Goal: Complete application form

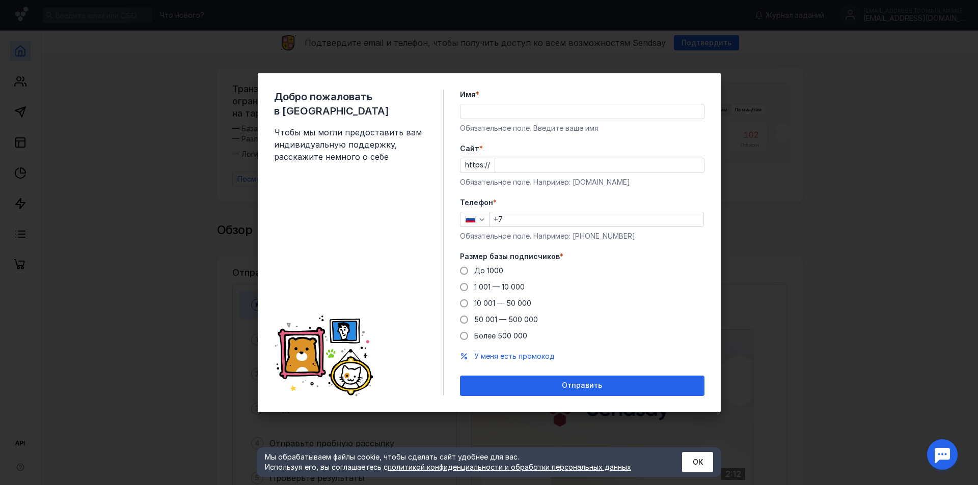
click at [502, 108] on input "Имя *" at bounding box center [581, 111] width 243 height 14
type input "[PERSON_NAME]"
click at [516, 169] on input "Cайт *" at bounding box center [599, 165] width 209 height 14
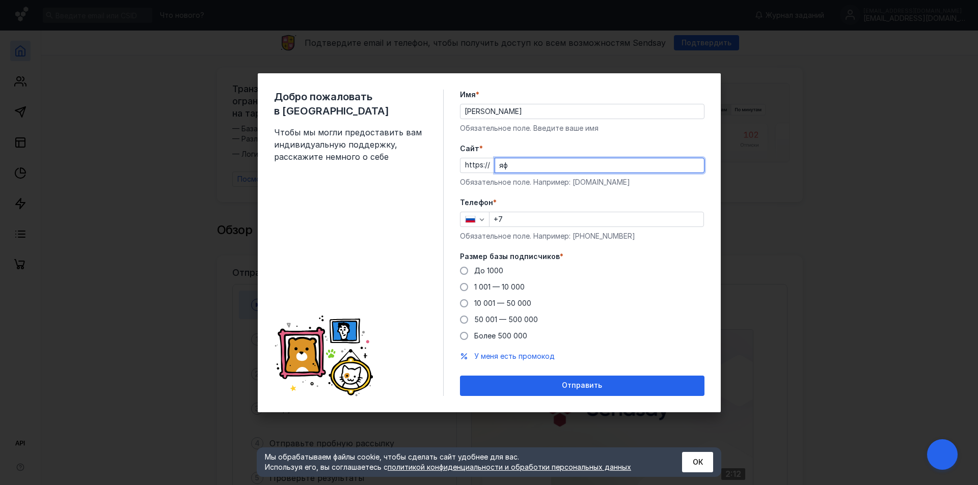
type input "я"
type input "[DOMAIN_NAME]"
click at [545, 218] on input "+7" at bounding box center [596, 219] width 214 height 14
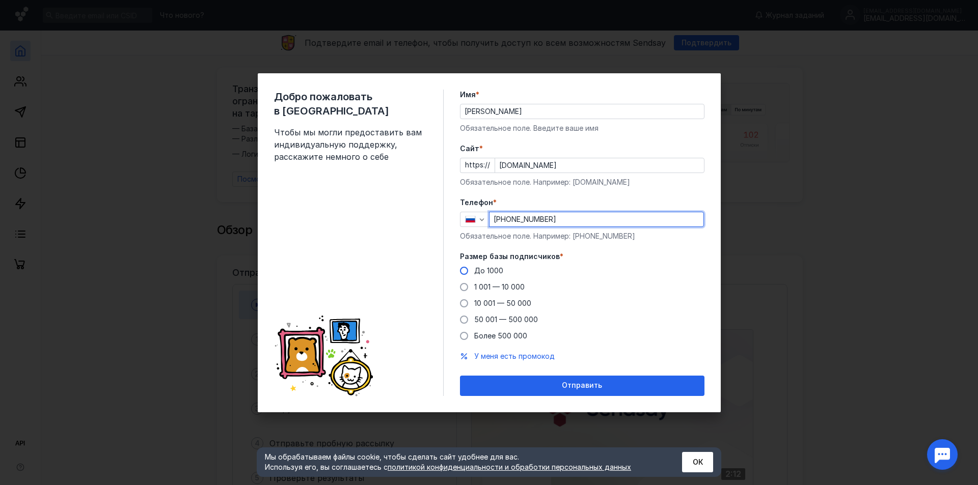
type input "[PHONE_NUMBER]"
click at [485, 270] on span "До 1000" at bounding box center [488, 270] width 29 height 9
click at [0, 0] on input "До 1000" at bounding box center [0, 0] width 0 height 0
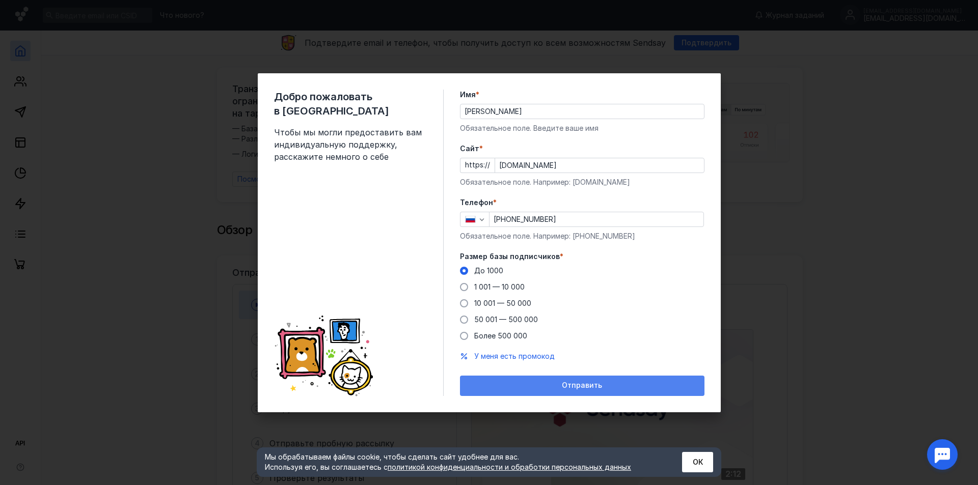
click at [511, 380] on div "Отправить" at bounding box center [582, 386] width 244 height 20
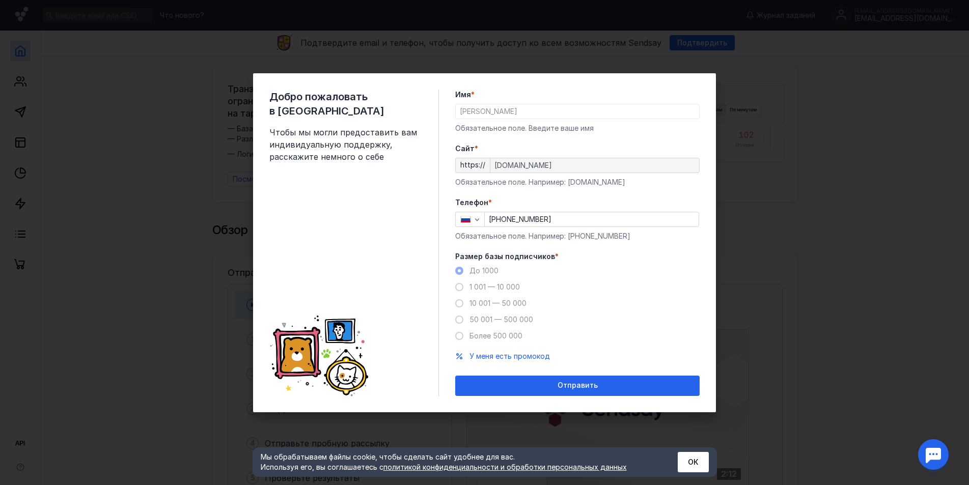
click at [565, 383] on span "Отправить" at bounding box center [578, 385] width 40 height 9
click at [700, 462] on button "ОК" at bounding box center [693, 462] width 31 height 20
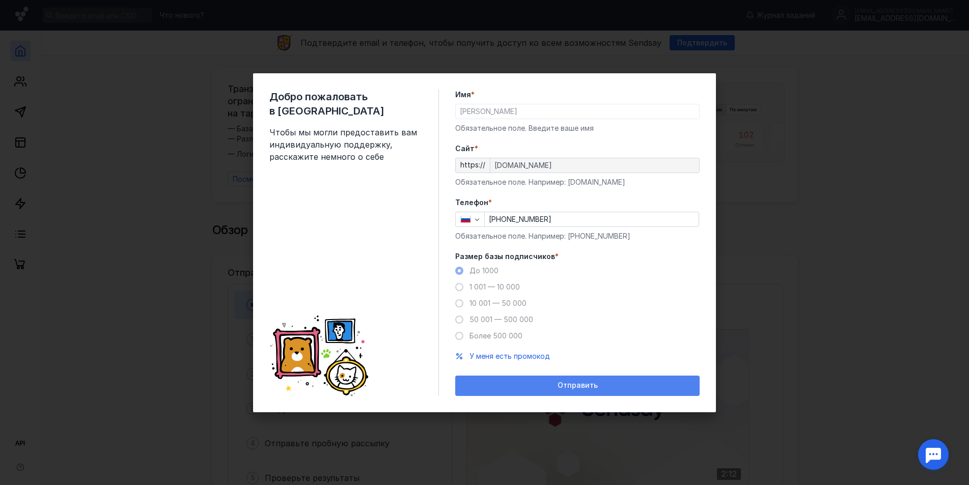
click at [612, 388] on div "Отправить" at bounding box center [577, 385] width 234 height 9
click at [608, 385] on div "Отправить" at bounding box center [577, 385] width 234 height 9
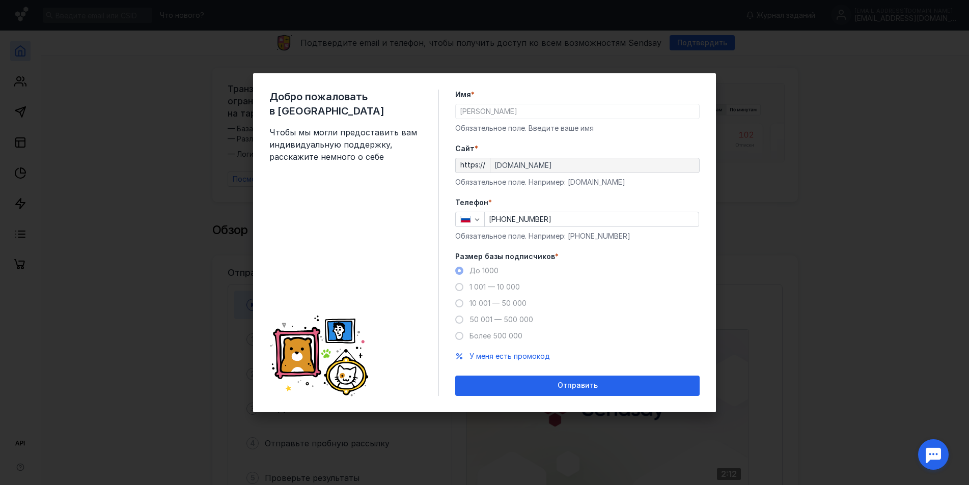
click at [771, 74] on div "Добро пожаловать в Sendsay Чтобы мы могли предоставить вам индивидуальную подде…" at bounding box center [484, 242] width 969 height 485
